Goal: Task Accomplishment & Management: Manage account settings

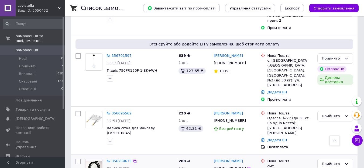
scroll to position [189, 0]
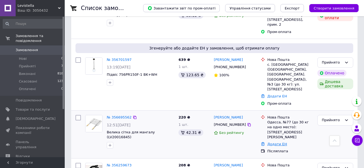
click at [276, 142] on link "Додати ЕН" at bounding box center [278, 144] width 20 height 4
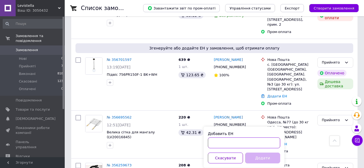
click at [225, 140] on input "Добавить ЕН" at bounding box center [244, 142] width 72 height 11
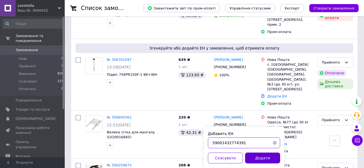
type input "59001432774391"
click at [258, 156] on button "Додати" at bounding box center [262, 157] width 35 height 11
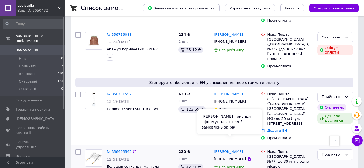
scroll to position [135, 0]
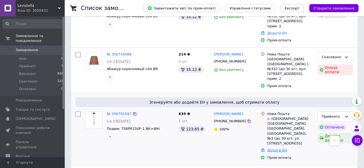
click at [276, 148] on link "Додати ЕН" at bounding box center [278, 150] width 20 height 4
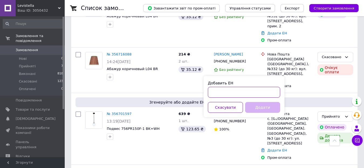
click at [226, 93] on input "Добавить ЕН" at bounding box center [244, 92] width 72 height 11
type input "59001432768306"
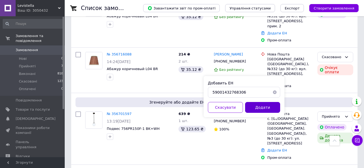
click at [255, 106] on button "Додати" at bounding box center [262, 107] width 35 height 11
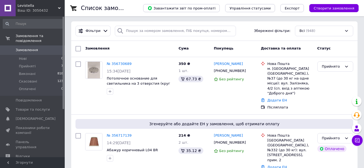
scroll to position [0, 0]
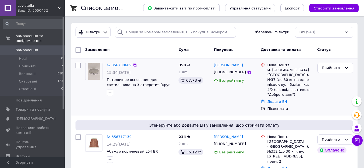
click at [275, 99] on link "Додати ЕН" at bounding box center [278, 101] width 20 height 4
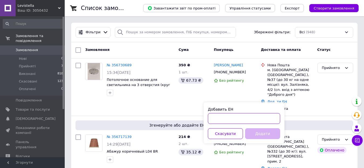
click at [232, 116] on input "Добавить ЕН" at bounding box center [244, 118] width 72 height 11
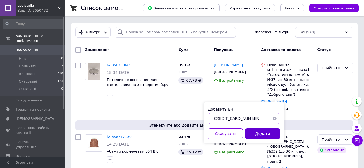
type input "59001432764460"
click at [263, 134] on button "Додати" at bounding box center [262, 133] width 35 height 11
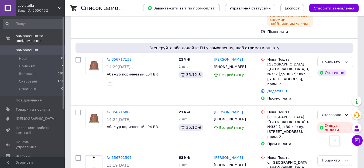
scroll to position [108, 0]
click at [275, 89] on link "Додати ЕН" at bounding box center [278, 91] width 20 height 4
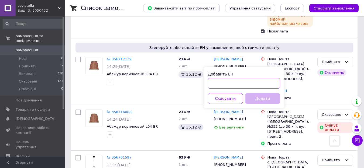
click at [219, 79] on input "Добавить ЕН" at bounding box center [244, 83] width 72 height 11
type input "59001432746729"
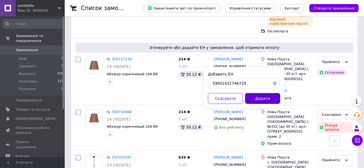
click at [261, 100] on button "Додати" at bounding box center [262, 98] width 35 height 11
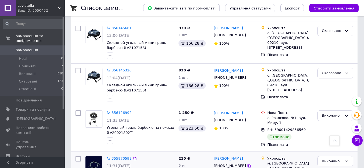
scroll to position [513, 0]
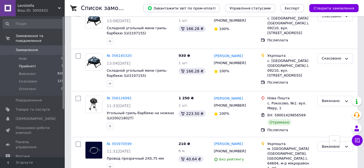
click at [36, 62] on li "Прийняті 7" at bounding box center [33, 66] width 66 height 8
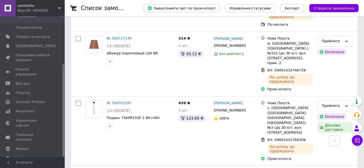
scroll to position [135, 0]
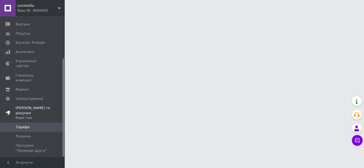
scroll to position [60, 0]
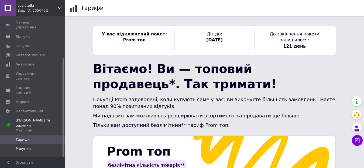
click at [25, 146] on span "Рахунки" at bounding box center [23, 148] width 15 height 5
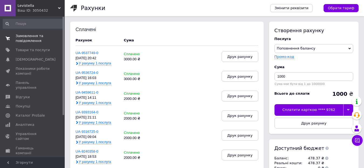
click at [25, 37] on span "Замовлення та повідомлення" at bounding box center [33, 38] width 34 height 10
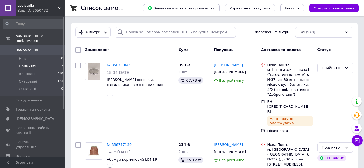
click at [31, 64] on span "Прийняті" at bounding box center [27, 66] width 17 height 5
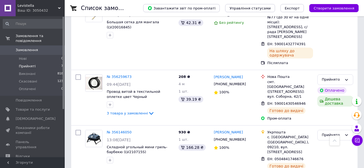
scroll to position [301, 0]
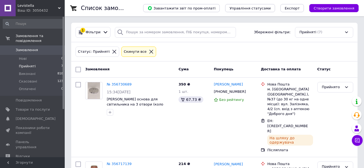
click at [149, 52] on icon at bounding box center [151, 51] width 5 height 5
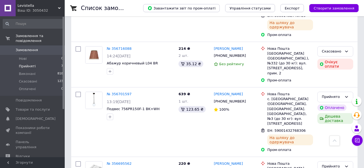
scroll to position [189, 0]
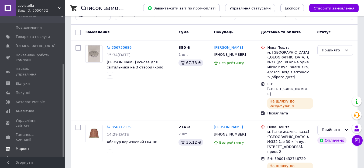
scroll to position [27, 0]
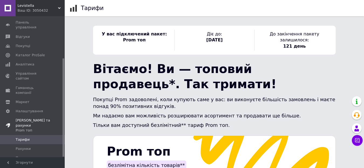
scroll to position [27, 0]
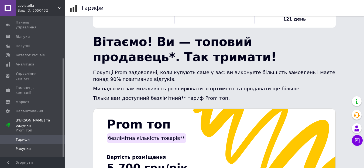
click at [23, 146] on span "Рахунки" at bounding box center [23, 148] width 15 height 5
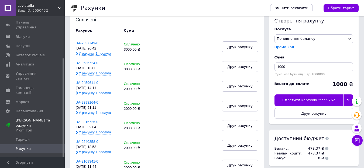
scroll to position [27, 0]
